Goal: Task Accomplishment & Management: Use online tool/utility

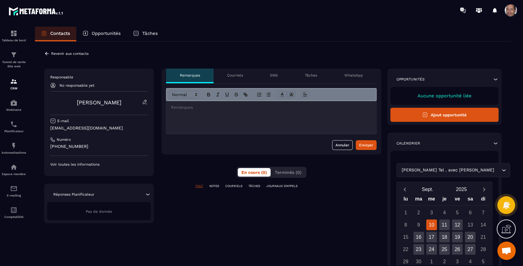
click at [91, 166] on p "Voir toutes les informations" at bounding box center [98, 164] width 97 height 5
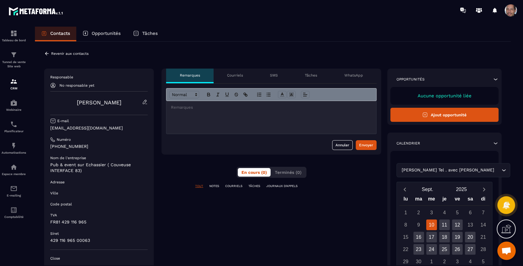
click at [44, 52] on icon at bounding box center [47, 54] width 6 height 6
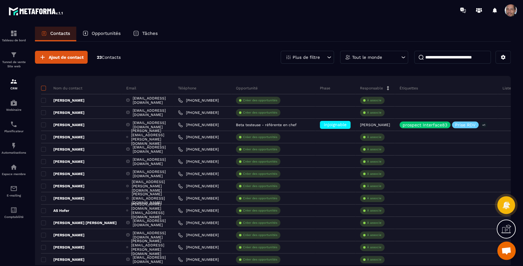
click at [43, 87] on span at bounding box center [43, 88] width 5 height 5
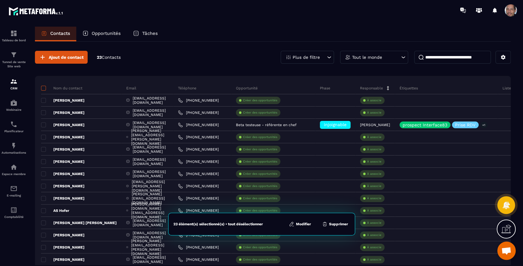
click at [43, 87] on span at bounding box center [43, 88] width 5 height 5
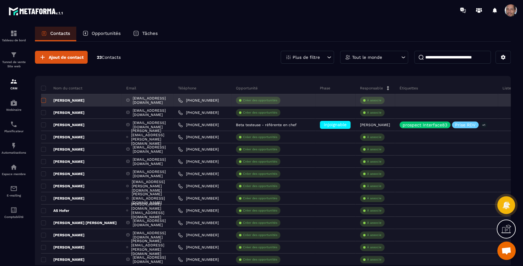
click at [44, 102] on span at bounding box center [43, 100] width 5 height 5
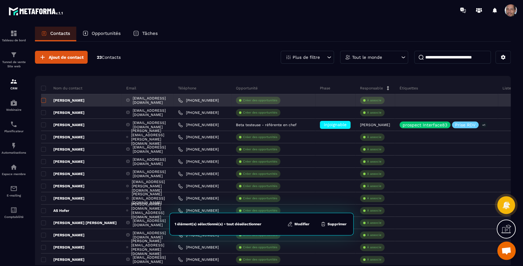
click at [44, 102] on span at bounding box center [43, 100] width 5 height 5
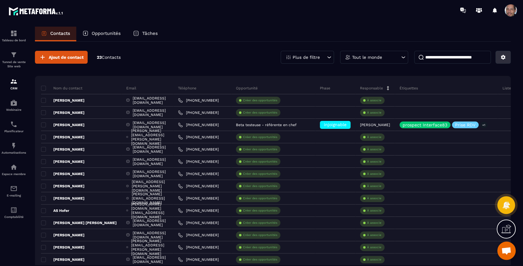
click at [504, 56] on icon at bounding box center [503, 57] width 5 height 5
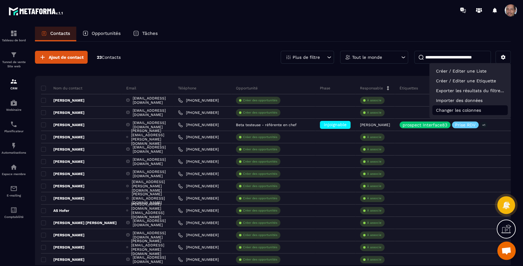
click at [467, 111] on p "Changer les colonnes" at bounding box center [469, 110] width 75 height 10
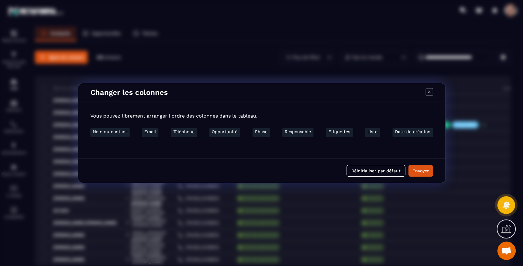
click at [430, 90] on icon "Modal window" at bounding box center [428, 91] width 7 height 7
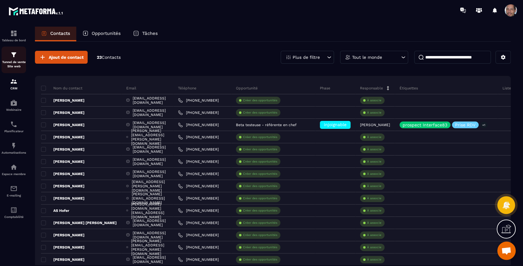
click at [13, 51] on link "Tunnel de vente Site web" at bounding box center [14, 60] width 24 height 27
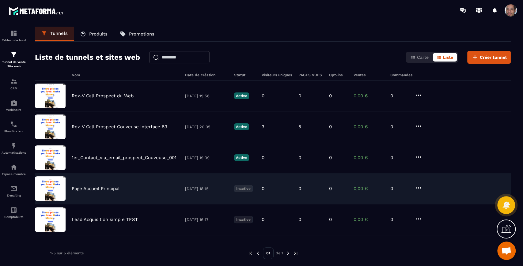
click at [118, 185] on div "Page Accueil Principal [DATE] 18:15 Inactive 0 0 0 0,00 € 0" at bounding box center [272, 188] width 475 height 31
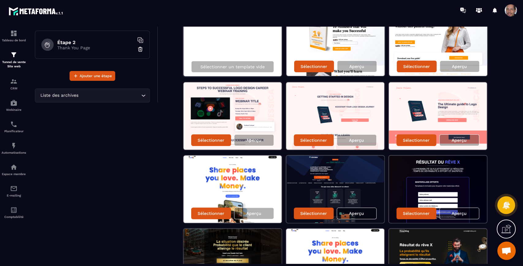
scroll to position [102, 0]
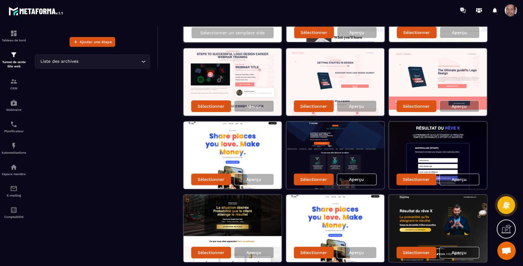
click at [360, 177] on p "Aperçu" at bounding box center [356, 179] width 15 height 5
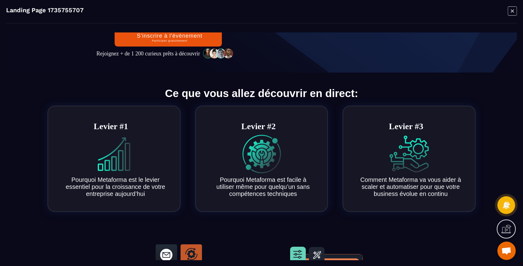
scroll to position [0, 0]
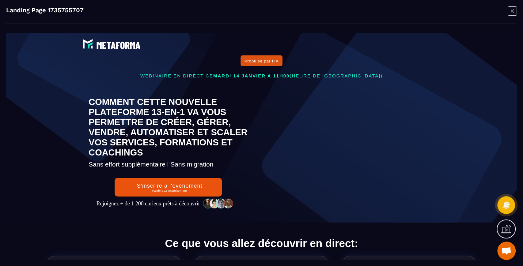
click at [513, 9] on icon "Modal window" at bounding box center [511, 10] width 9 height 9
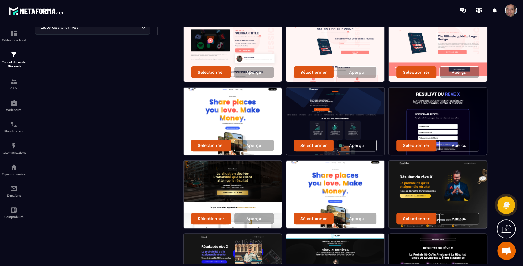
scroll to position [170, 0]
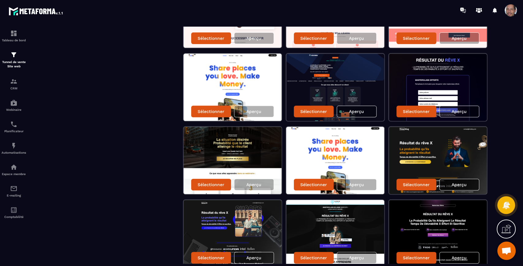
click at [459, 183] on p "Aperçu" at bounding box center [458, 184] width 15 height 5
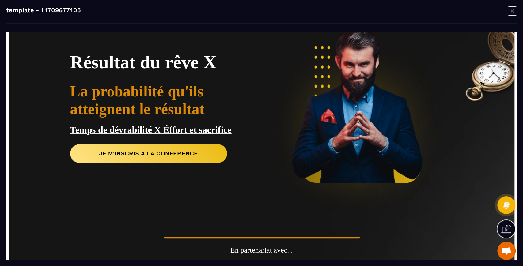
scroll to position [0, 0]
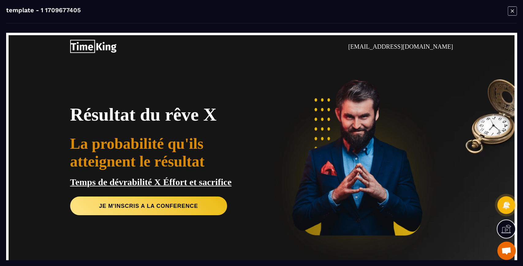
click at [511, 9] on icon "Modal window" at bounding box center [511, 10] width 9 height 9
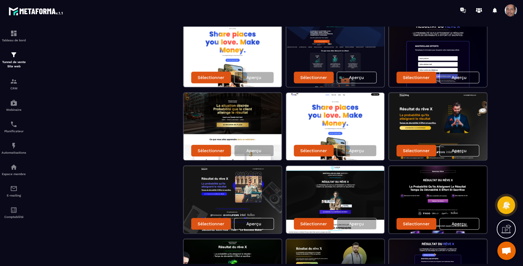
scroll to position [238, 0]
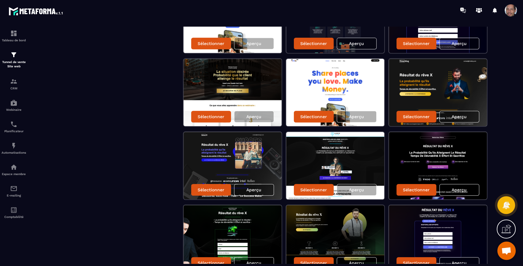
click at [257, 161] on img at bounding box center [232, 165] width 98 height 67
click at [264, 186] on div "Aperçu" at bounding box center [254, 190] width 40 height 12
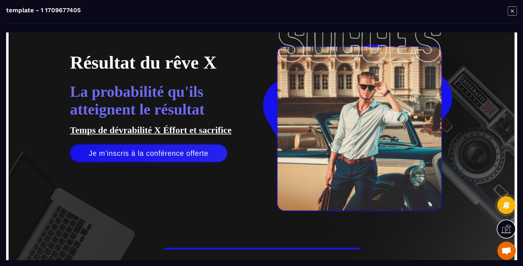
scroll to position [0, 0]
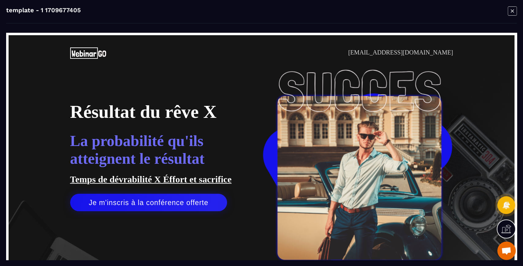
drag, startPoint x: 513, startPoint y: 63, endPoint x: 523, endPoint y: 73, distance: 13.7
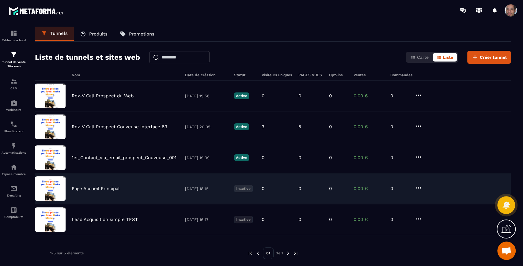
click at [118, 181] on div "Page Accueil Principal [DATE] 18:15 Inactive 0 0 0 0,00 € 0" at bounding box center [272, 188] width 475 height 31
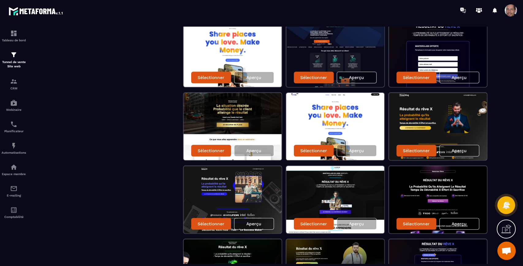
scroll to position [272, 0]
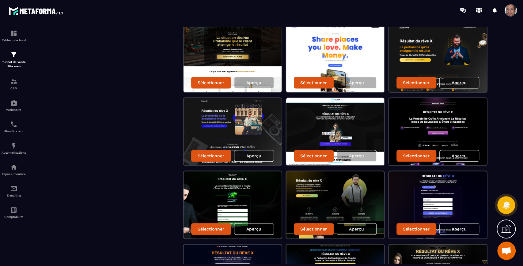
click at [366, 223] on div "Aperçu" at bounding box center [356, 229] width 40 height 12
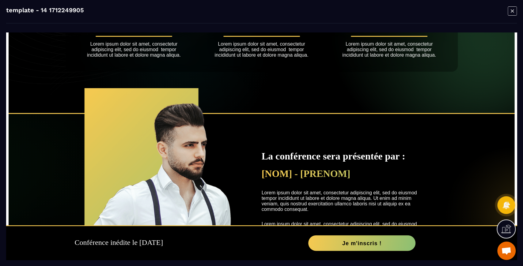
scroll to position [82, 0]
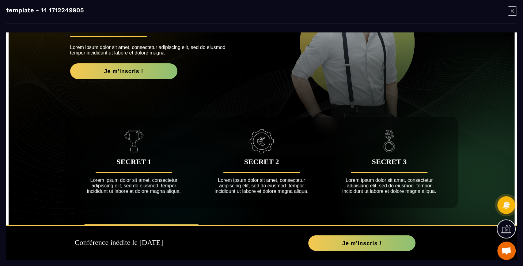
drag, startPoint x: 508, startPoint y: 9, endPoint x: 484, endPoint y: 13, distance: 24.0
click at [508, 9] on icon "Modal window" at bounding box center [511, 10] width 9 height 9
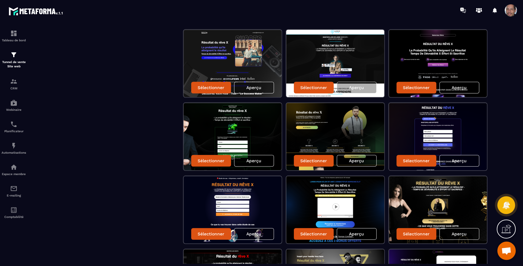
scroll to position [374, 0]
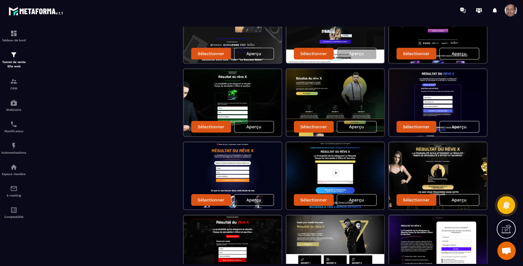
click at [260, 197] on p "Aperçu" at bounding box center [253, 199] width 15 height 5
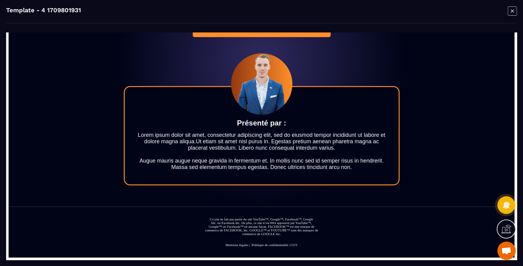
scroll to position [514, 0]
drag, startPoint x: 514, startPoint y: 11, endPoint x: 501, endPoint y: 17, distance: 14.7
click at [514, 11] on icon "Modal window" at bounding box center [511, 10] width 9 height 9
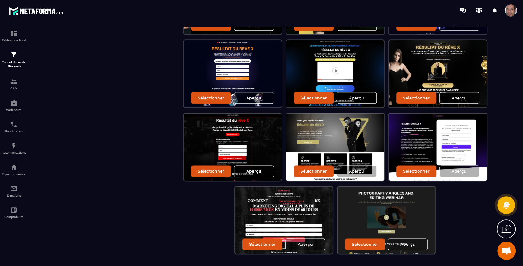
scroll to position [490, 0]
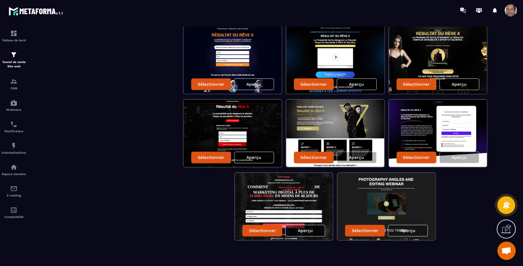
click at [316, 228] on div "Aperçu" at bounding box center [305, 231] width 40 height 12
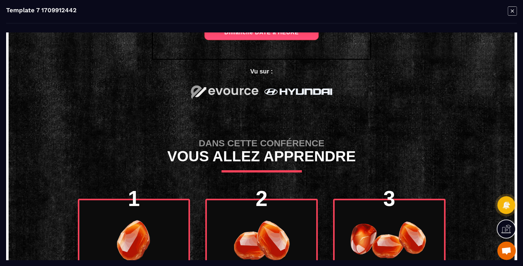
scroll to position [0, 0]
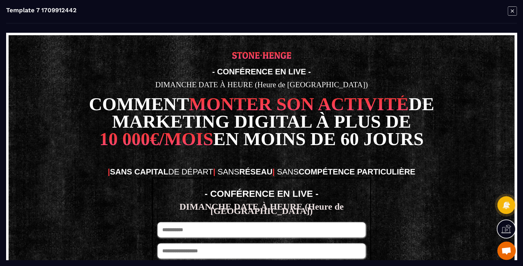
drag, startPoint x: 513, startPoint y: 49, endPoint x: 526, endPoint y: 76, distance: 29.4
click at [512, 8] on icon "Modal window" at bounding box center [511, 10] width 9 height 9
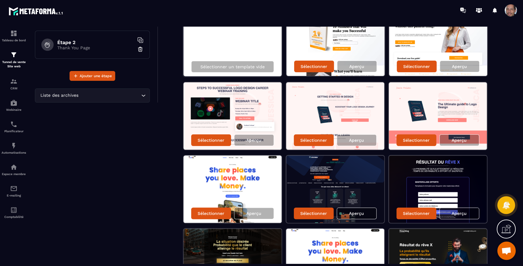
scroll to position [102, 0]
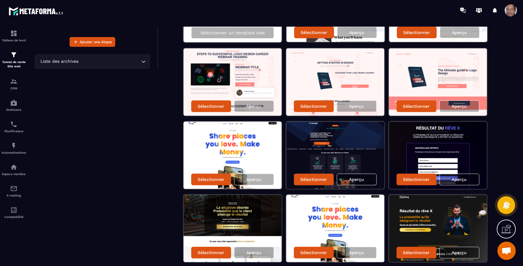
click at [360, 141] on img at bounding box center [335, 155] width 98 height 67
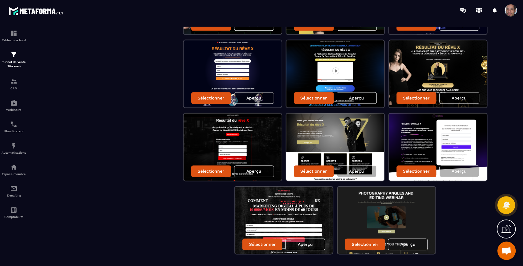
scroll to position [490, 0]
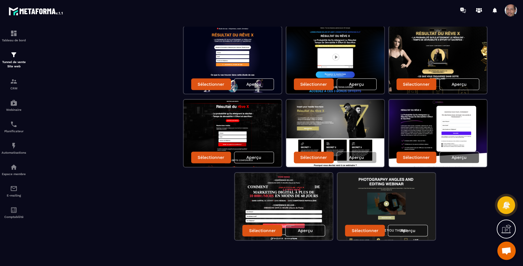
click at [471, 155] on div "Aperçu" at bounding box center [459, 158] width 40 height 12
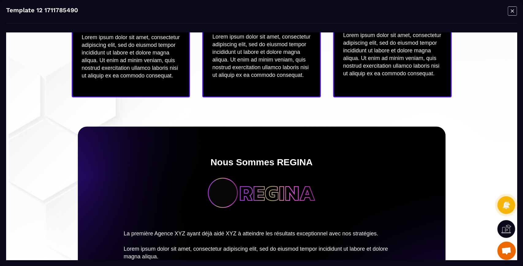
scroll to position [374, 0]
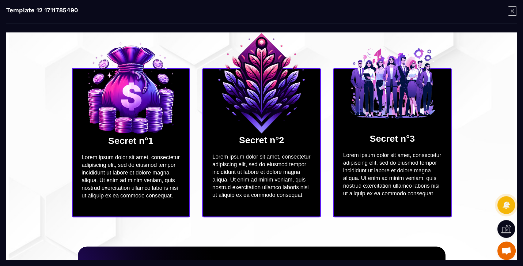
click at [509, 7] on icon "Modal window" at bounding box center [511, 10] width 9 height 9
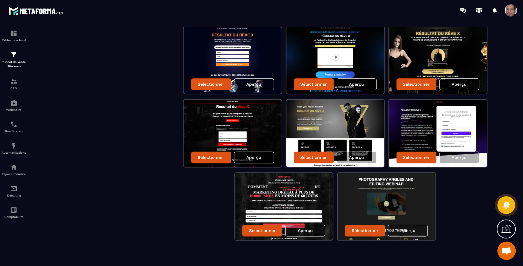
click at [268, 152] on div "Aperçu" at bounding box center [254, 158] width 40 height 12
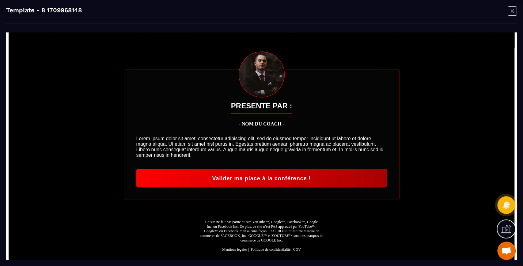
scroll to position [457, 0]
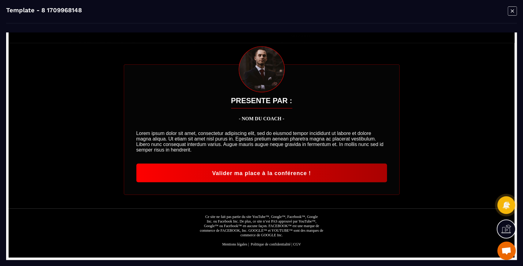
click at [518, 8] on div "Template - 8 1709968148" at bounding box center [261, 133] width 523 height 266
click at [509, 10] on icon "Modal window" at bounding box center [511, 10] width 9 height 9
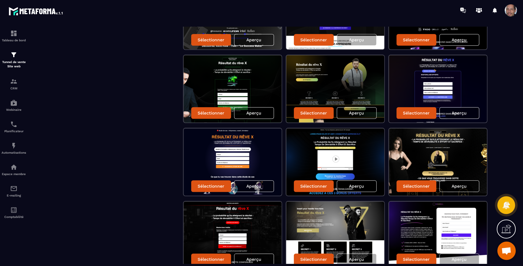
scroll to position [354, 0]
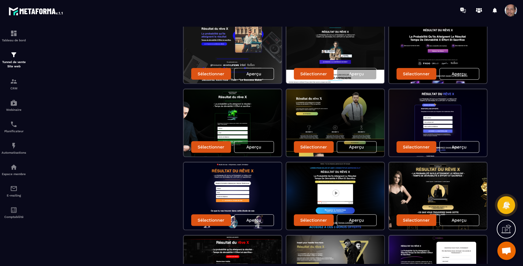
click at [465, 219] on p "Aperçu" at bounding box center [458, 220] width 15 height 5
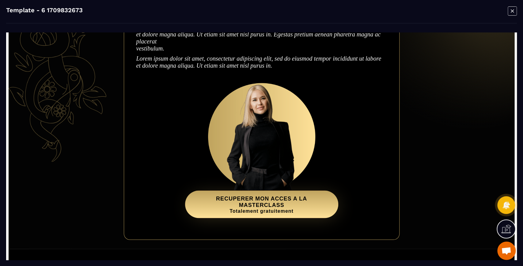
scroll to position [612, 0]
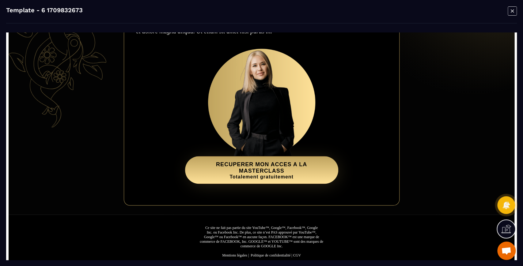
drag, startPoint x: 512, startPoint y: 11, endPoint x: 509, endPoint y: 13, distance: 3.6
click at [512, 12] on icon "Modal window" at bounding box center [511, 10] width 9 height 9
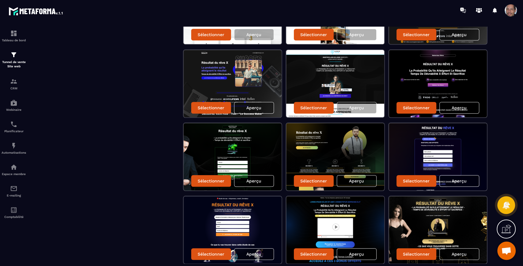
scroll to position [286, 0]
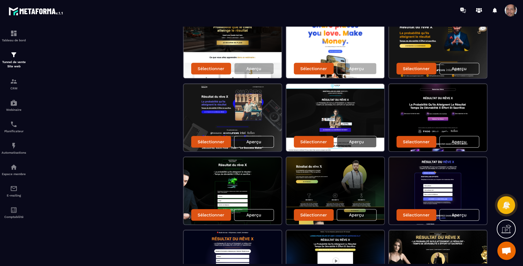
click at [366, 141] on div "Aperçu" at bounding box center [356, 142] width 40 height 12
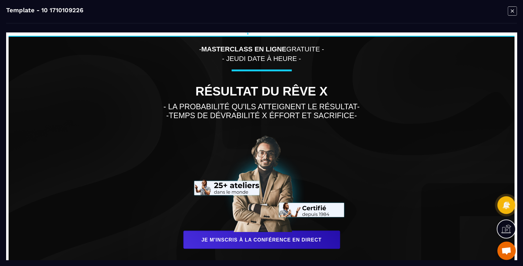
scroll to position [0, 0]
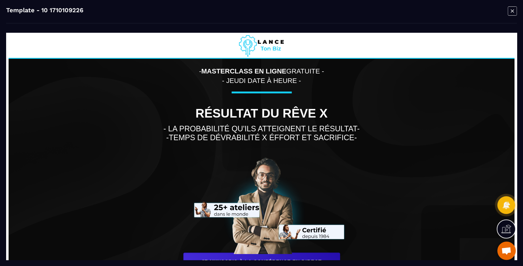
click at [511, 13] on icon "Modal window" at bounding box center [511, 10] width 9 height 9
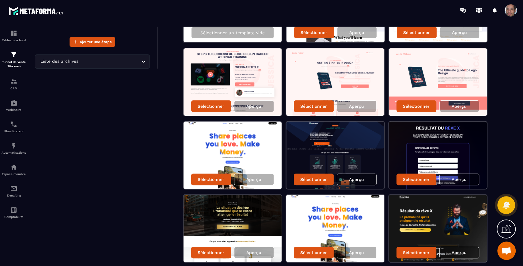
scroll to position [136, 0]
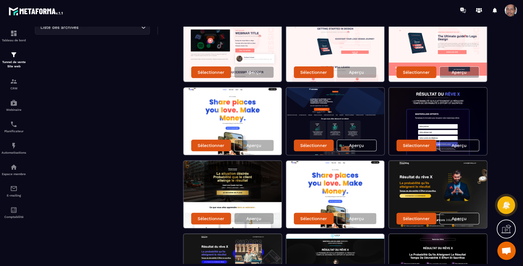
click at [359, 101] on img at bounding box center [335, 121] width 98 height 67
click at [363, 141] on div "Aperçu" at bounding box center [356, 146] width 40 height 12
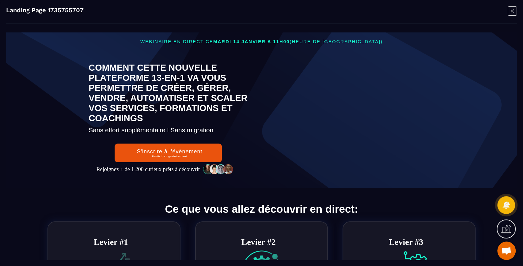
scroll to position [0, 0]
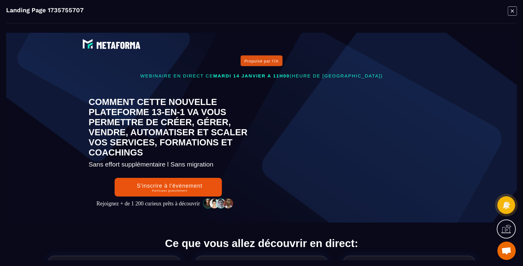
click at [510, 10] on icon "Modal window" at bounding box center [511, 10] width 9 height 9
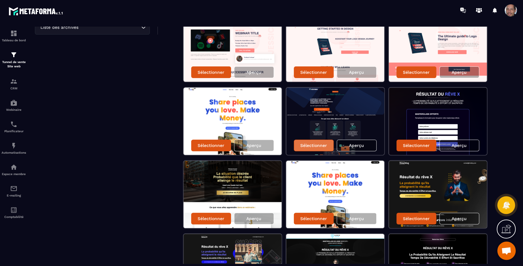
click at [317, 143] on p "Sélectionner" at bounding box center [313, 145] width 27 height 5
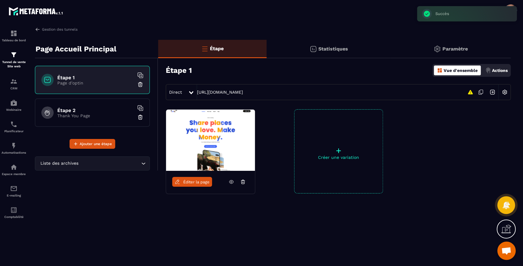
click at [110, 115] on p "Thank You Page" at bounding box center [95, 115] width 77 height 5
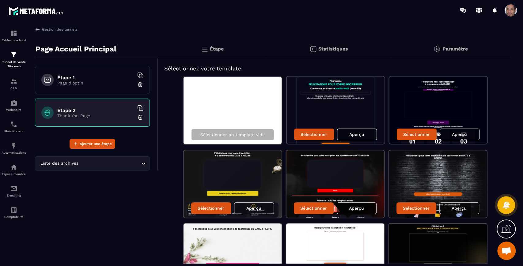
click at [369, 205] on div "Aperçu" at bounding box center [356, 208] width 40 height 12
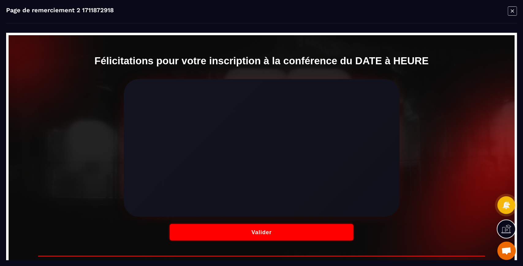
click at [513, 9] on icon "Modal window" at bounding box center [511, 10] width 9 height 9
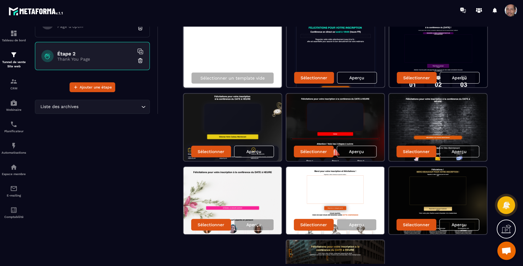
scroll to position [23, 0]
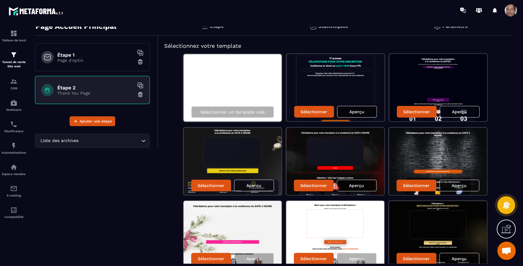
click at [360, 107] on div "Aperçu" at bounding box center [357, 112] width 40 height 12
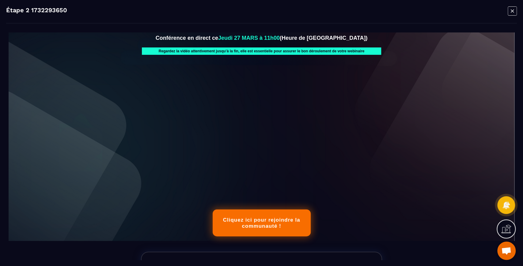
scroll to position [0, 0]
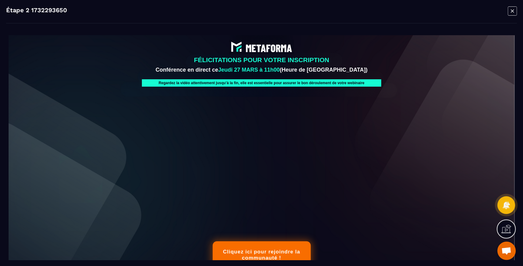
click at [512, 8] on icon "Modal window" at bounding box center [511, 10] width 9 height 9
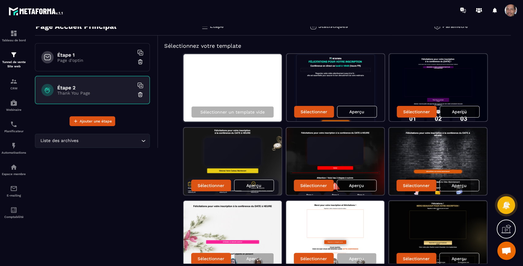
click at [466, 108] on div "Aperçu" at bounding box center [459, 112] width 40 height 12
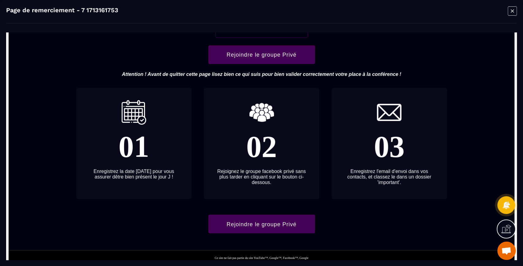
scroll to position [233, 0]
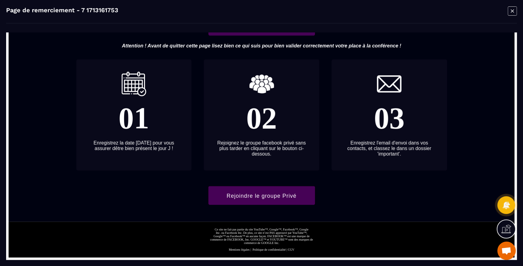
click at [514, 9] on icon "Modal window" at bounding box center [511, 10] width 9 height 9
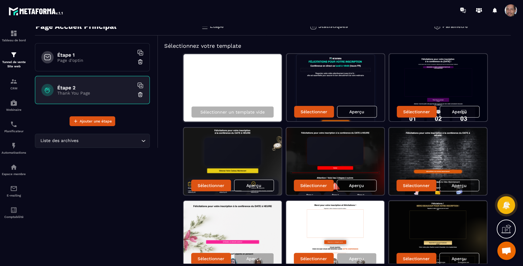
scroll to position [0, 0]
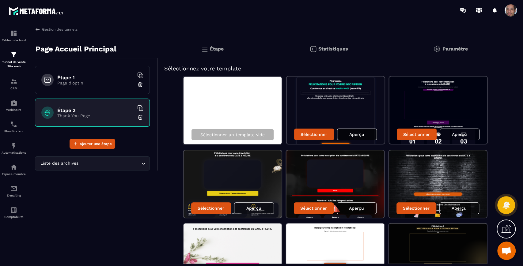
click at [371, 132] on div "Aperçu" at bounding box center [357, 135] width 40 height 12
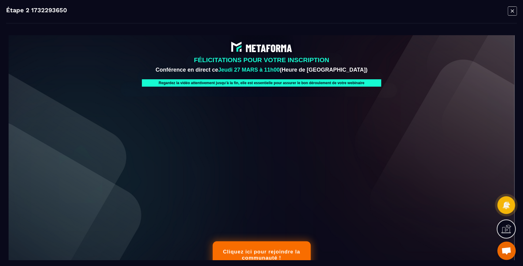
drag, startPoint x: 513, startPoint y: 57, endPoint x: 516, endPoint y: 43, distance: 14.4
drag, startPoint x: 513, startPoint y: 11, endPoint x: 509, endPoint y: 15, distance: 4.8
click at [513, 11] on icon "Modal window" at bounding box center [511, 10] width 9 height 9
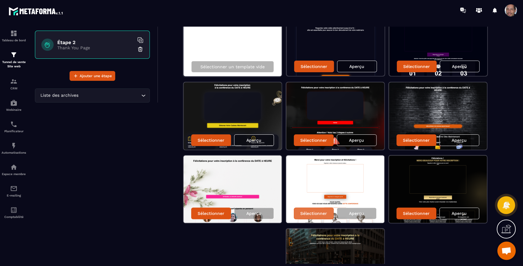
scroll to position [102, 0]
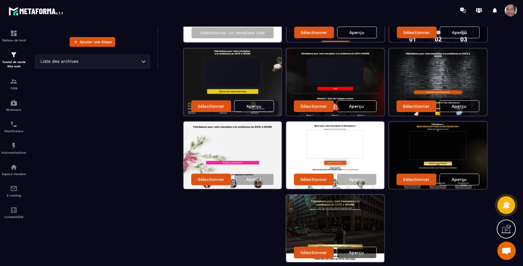
click at [361, 252] on p "Aperçu" at bounding box center [356, 252] width 15 height 5
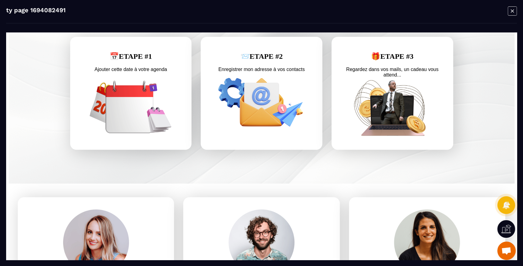
scroll to position [301, 0]
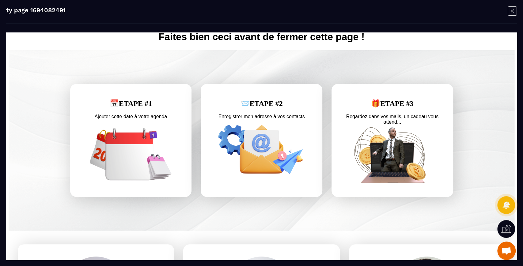
drag, startPoint x: 514, startPoint y: 82, endPoint x: 524, endPoint y: 201, distance: 119.2
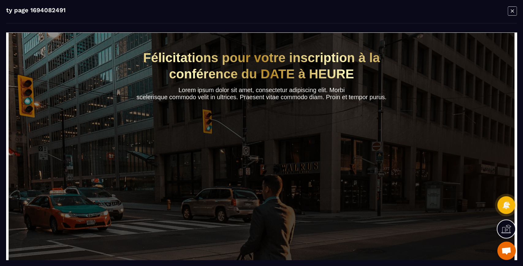
scroll to position [0, 0]
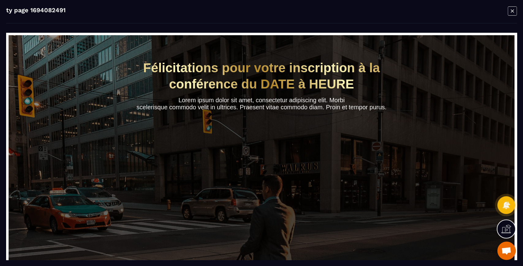
drag, startPoint x: 513, startPoint y: 148, endPoint x: 526, endPoint y: 100, distance: 49.8
drag, startPoint x: 514, startPoint y: 54, endPoint x: 523, endPoint y: 88, distance: 36.0
click at [513, 9] on icon "Modal window" at bounding box center [511, 10] width 9 height 9
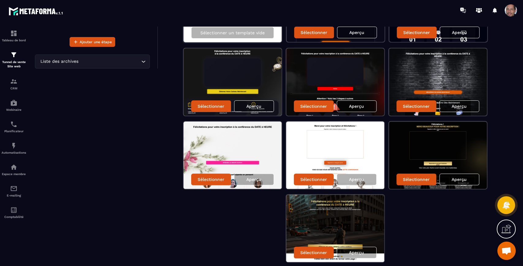
click at [472, 174] on div "Aperçu" at bounding box center [459, 180] width 40 height 12
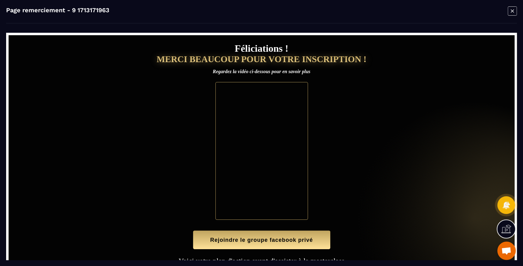
click at [516, 12] on icon "Modal window" at bounding box center [511, 10] width 9 height 9
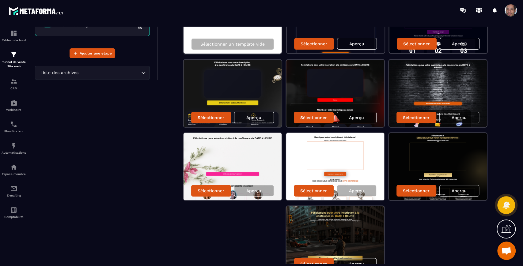
scroll to position [125, 0]
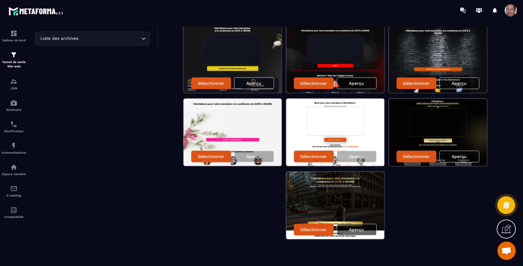
click at [366, 226] on div "Aperçu" at bounding box center [356, 230] width 40 height 12
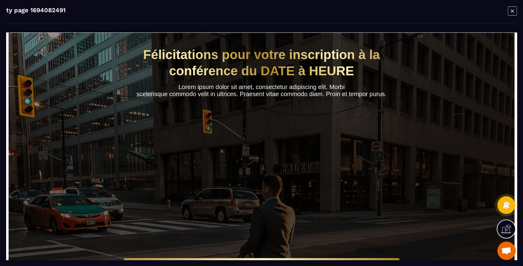
scroll to position [0, 0]
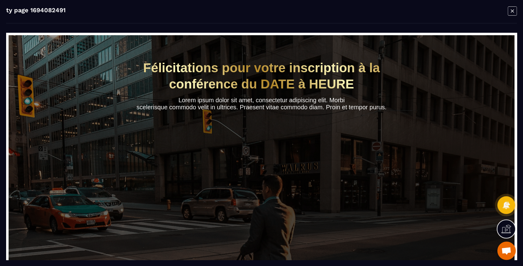
click at [514, 7] on icon "Modal window" at bounding box center [511, 10] width 9 height 9
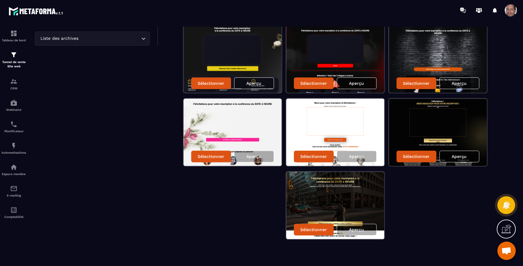
click at [467, 155] on div "Aperçu" at bounding box center [459, 157] width 40 height 12
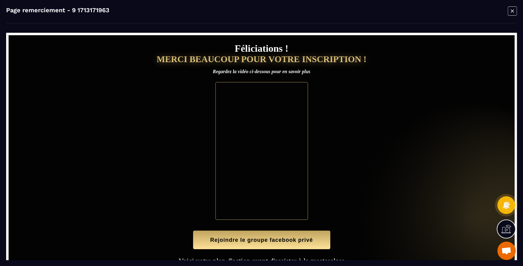
click at [508, 9] on icon "Modal window" at bounding box center [511, 10] width 9 height 9
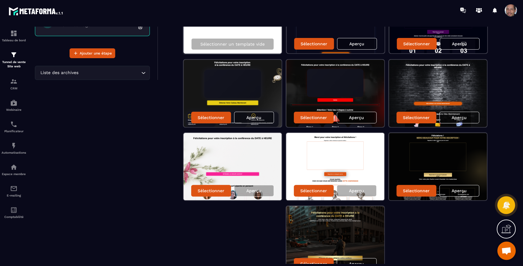
scroll to position [57, 0]
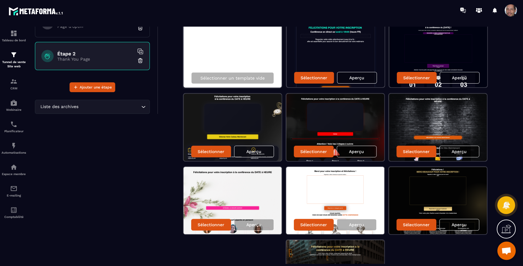
click at [461, 147] on div "Aperçu" at bounding box center [459, 152] width 40 height 12
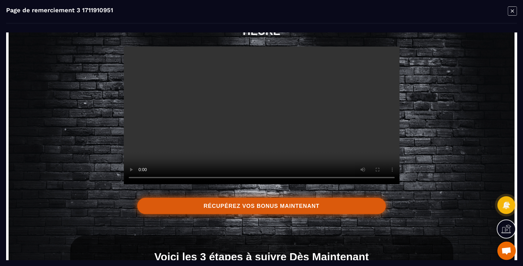
scroll to position [0, 0]
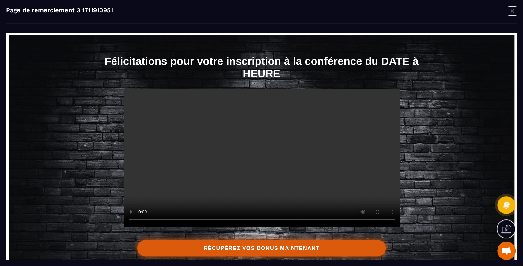
click at [514, 10] on icon "Modal window" at bounding box center [511, 10] width 9 height 9
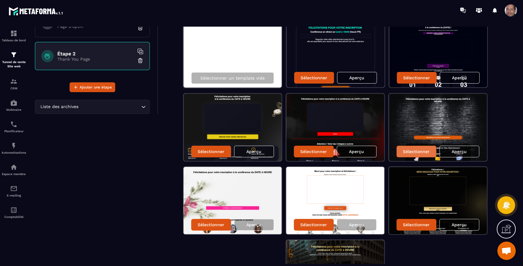
click at [414, 150] on p "Sélectionner" at bounding box center [416, 151] width 27 height 5
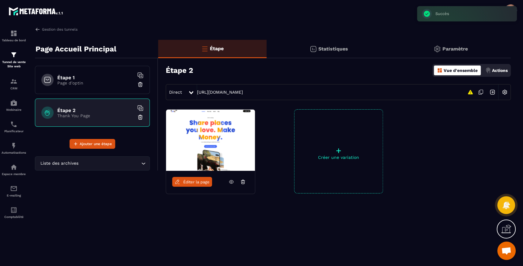
click at [92, 75] on h6 "Étape 1" at bounding box center [95, 78] width 77 height 6
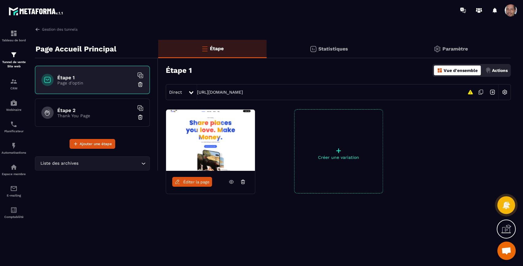
click at [100, 77] on h6 "Étape 1" at bounding box center [95, 78] width 77 height 6
click at [225, 145] on img at bounding box center [210, 140] width 89 height 61
click at [197, 182] on span "Éditer la page" at bounding box center [196, 182] width 26 height 5
